Goal: Find specific page/section: Find specific page/section

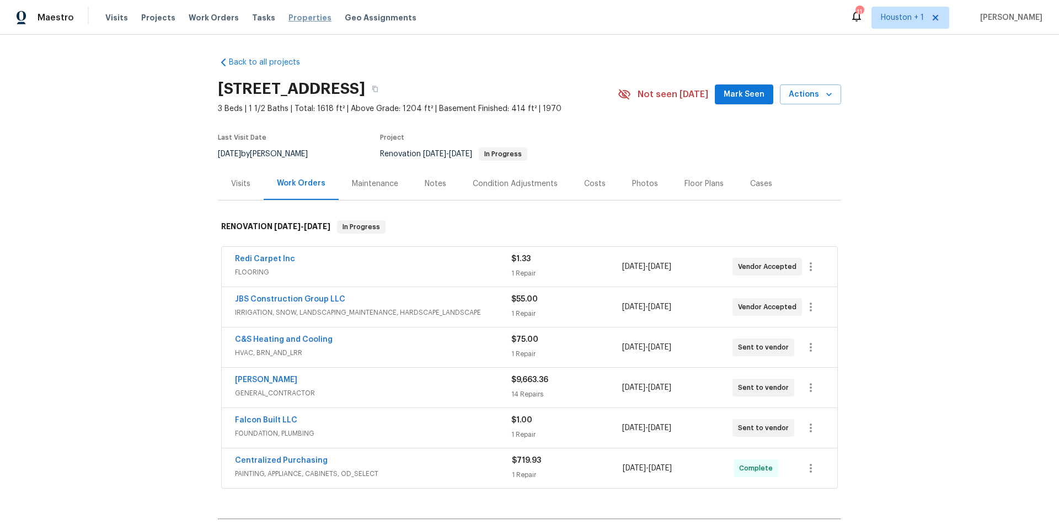
click at [303, 21] on span "Properties" at bounding box center [310, 17] width 43 height 11
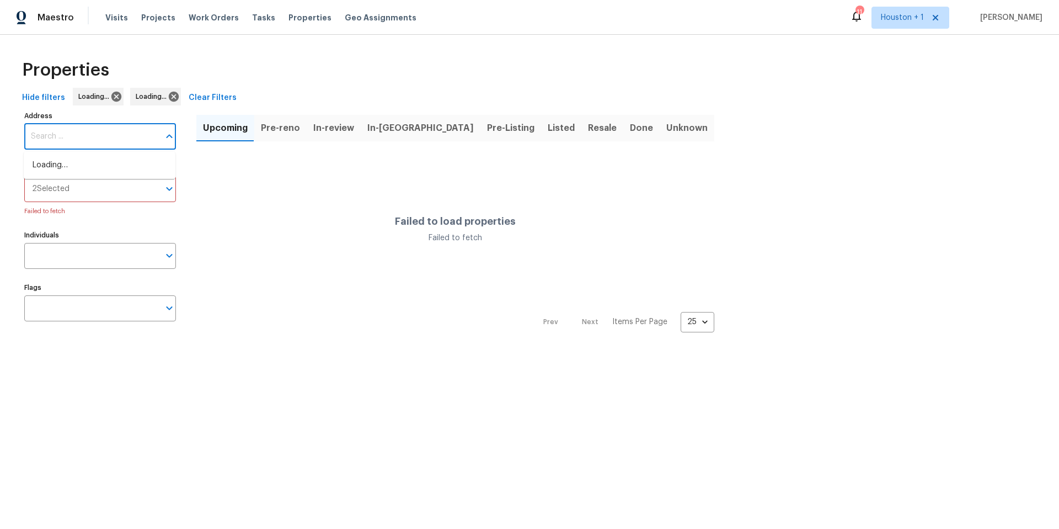
click at [91, 140] on input "Address" at bounding box center [91, 137] width 135 height 26
type input "15513"
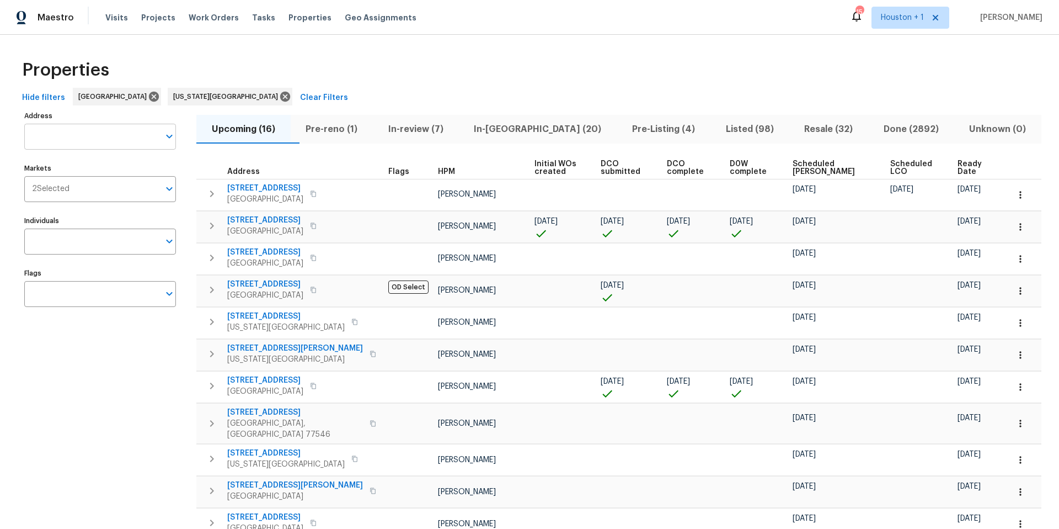
click at [71, 138] on input "Address" at bounding box center [91, 137] width 135 height 26
type input "15513"
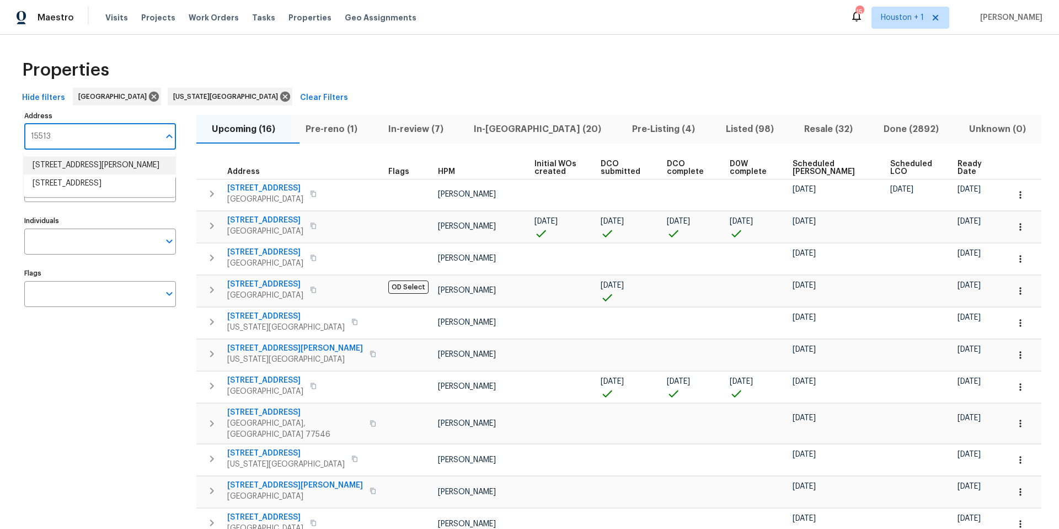
click at [61, 166] on li "15513 Floyd St Overland Park KS 66223" at bounding box center [100, 165] width 152 height 18
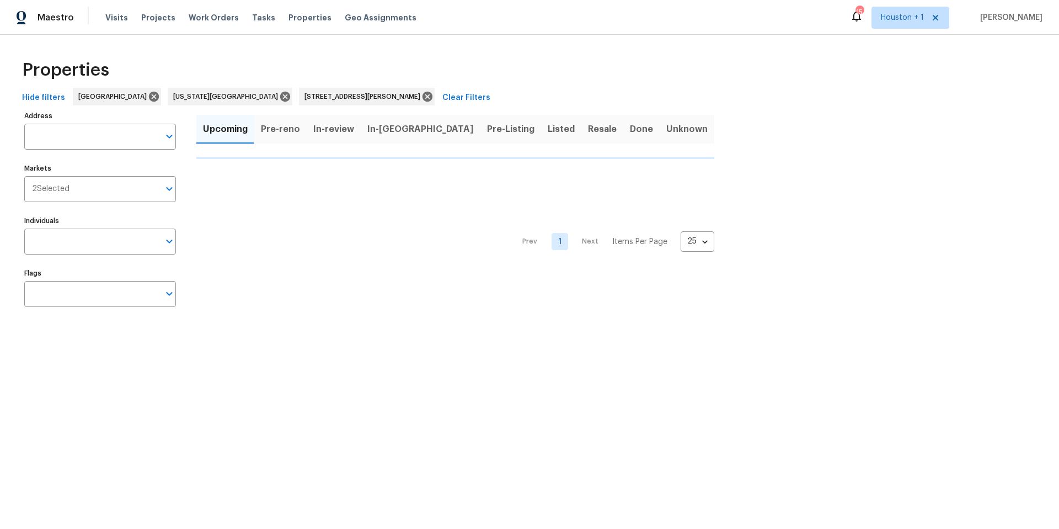
type input "15513 Floyd St Overland Park KS 66223"
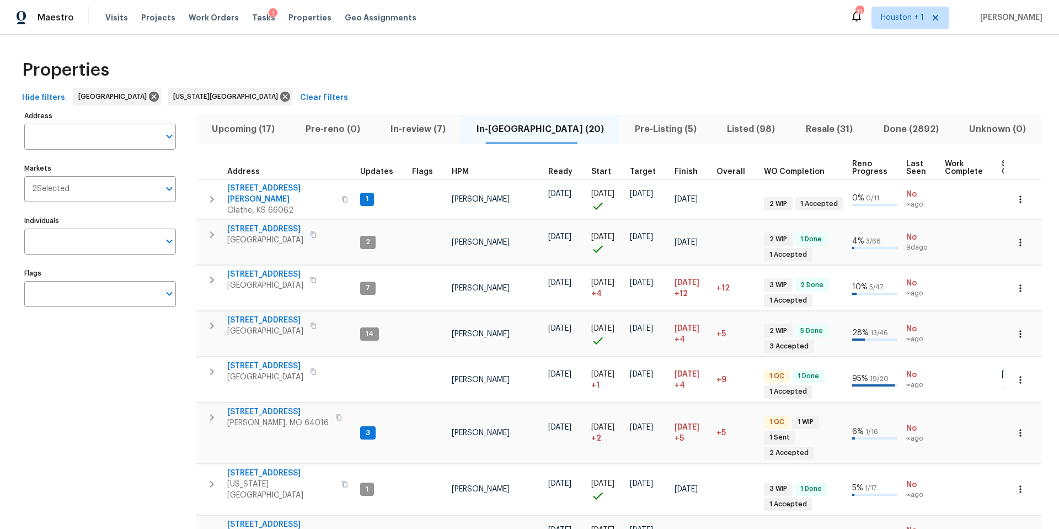
scroll to position [532, 0]
